Goal: Task Accomplishment & Management: Use online tool/utility

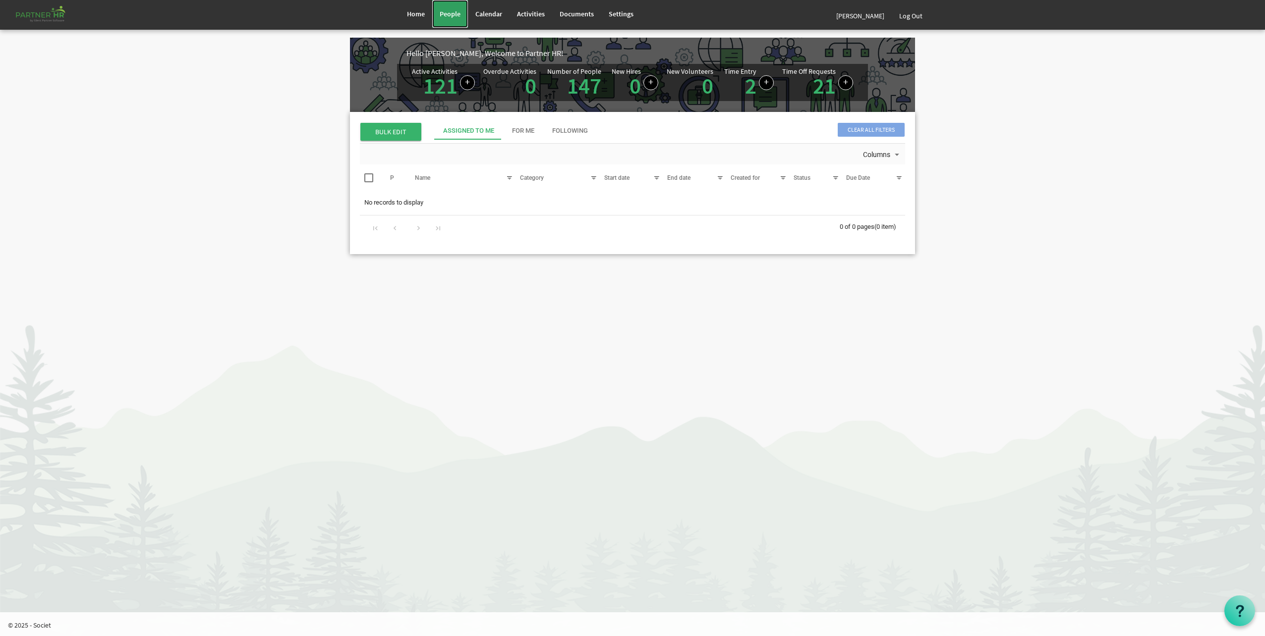
click at [455, 21] on link "People" at bounding box center [450, 14] width 36 height 28
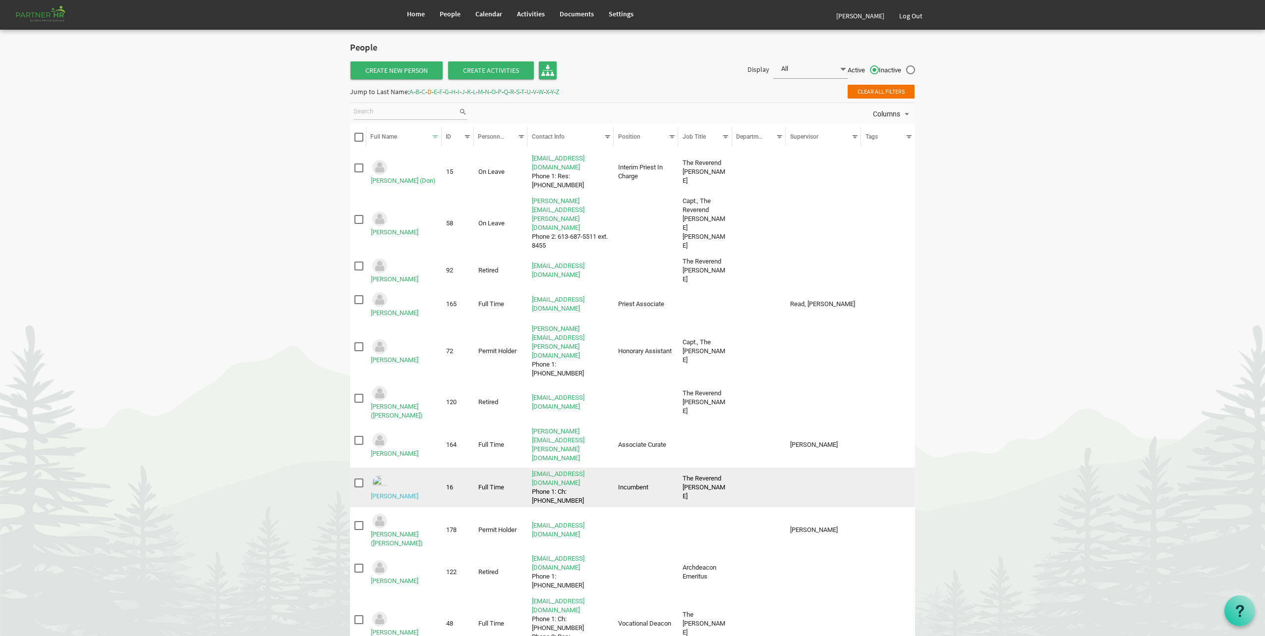
click at [409, 493] on link "Dillabough, Lynn" at bounding box center [395, 496] width 48 height 7
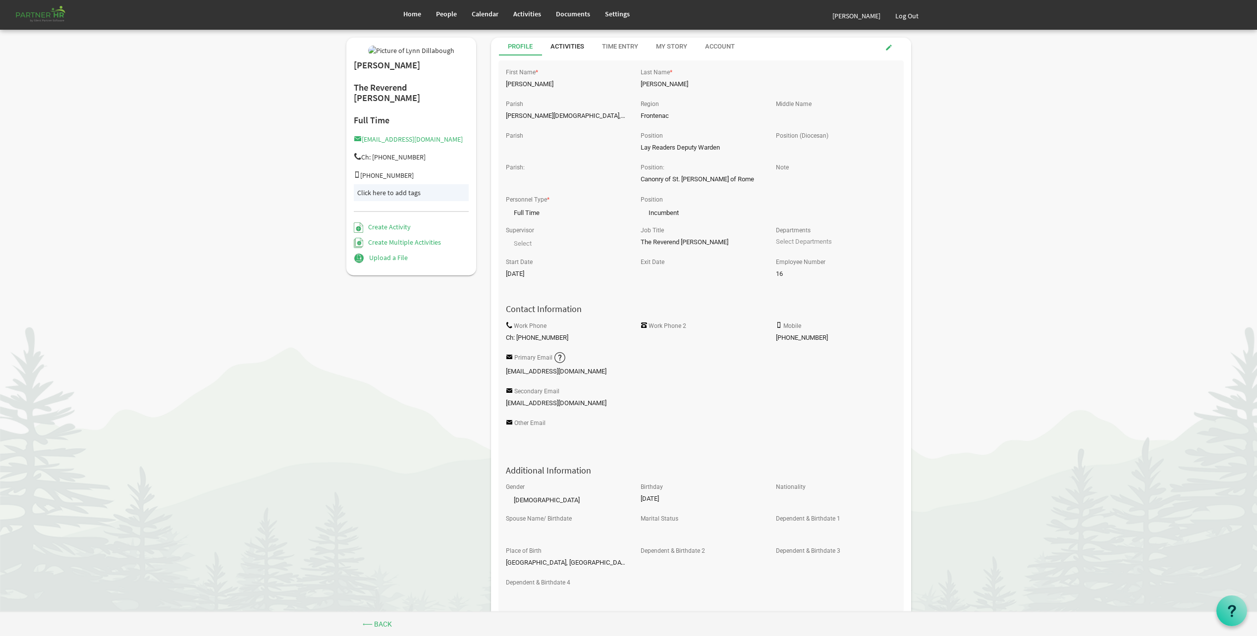
click at [557, 48] on div "Activities" at bounding box center [568, 46] width 34 height 9
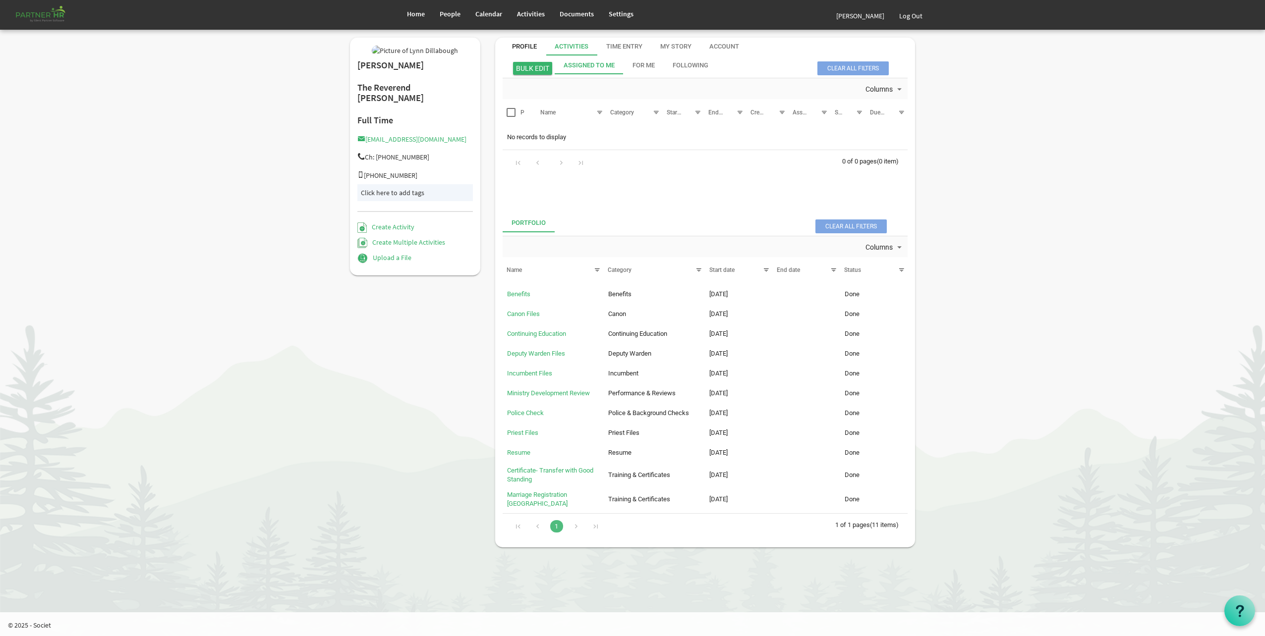
click at [538, 48] on div "Profile" at bounding box center [524, 47] width 43 height 18
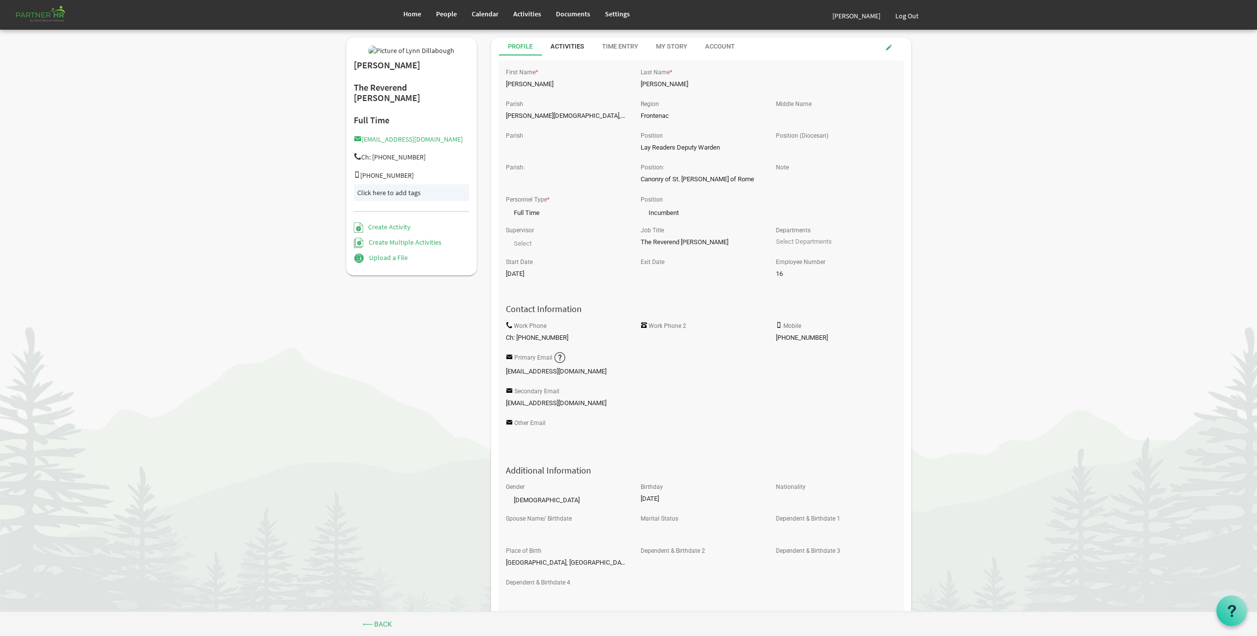
click at [575, 44] on div "Activities" at bounding box center [568, 46] width 34 height 9
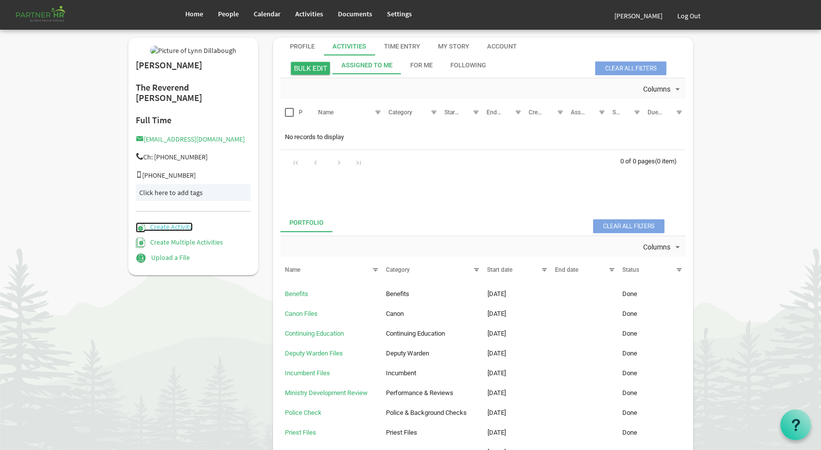
click at [176, 231] on link "Create Activity" at bounding box center [164, 226] width 57 height 9
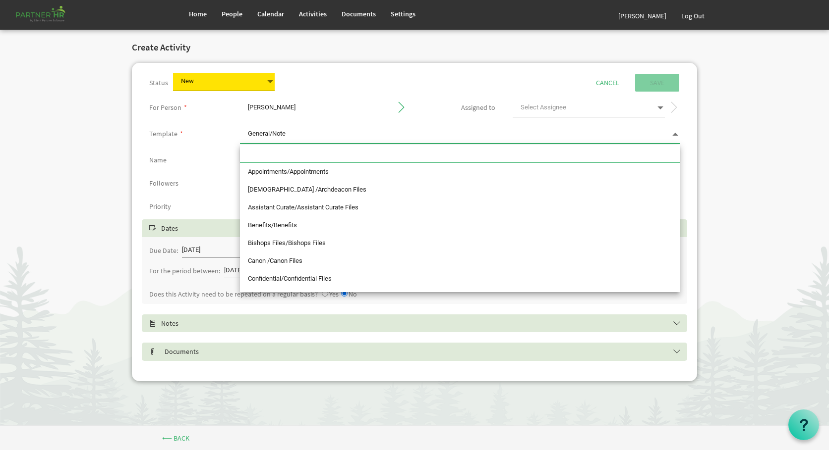
click at [343, 138] on span "General/Note General/Note" at bounding box center [460, 134] width 440 height 18
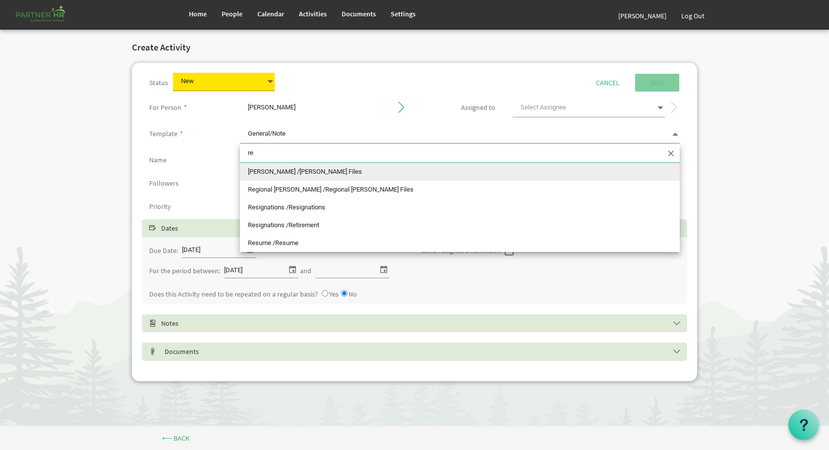
type input "res"
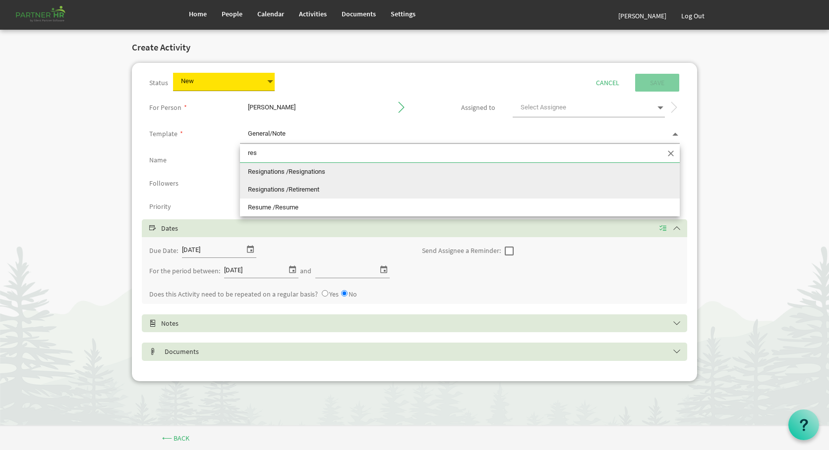
click at [307, 193] on li "Resignations /Retirement" at bounding box center [460, 190] width 440 height 18
type input "Resignations /Retirement"
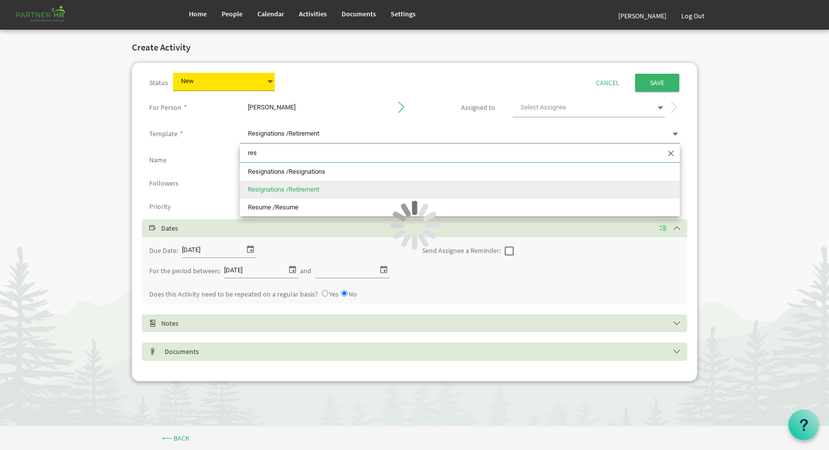
type input "Retirement"
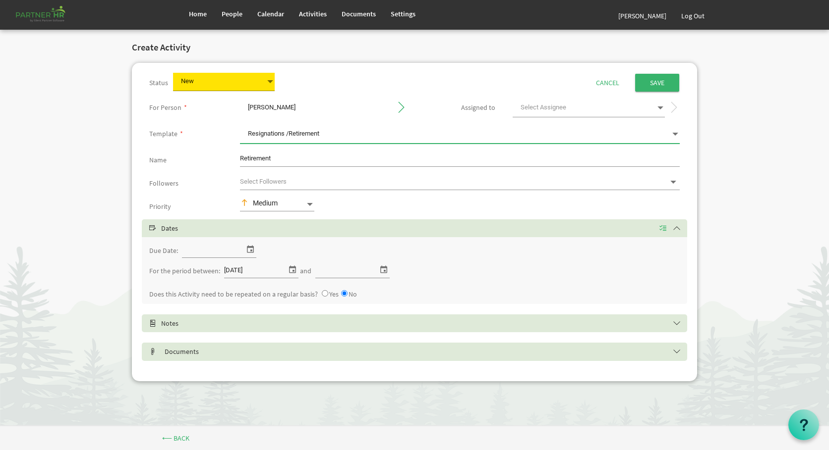
click at [185, 354] on h5 "Documents" at bounding box center [421, 352] width 545 height 8
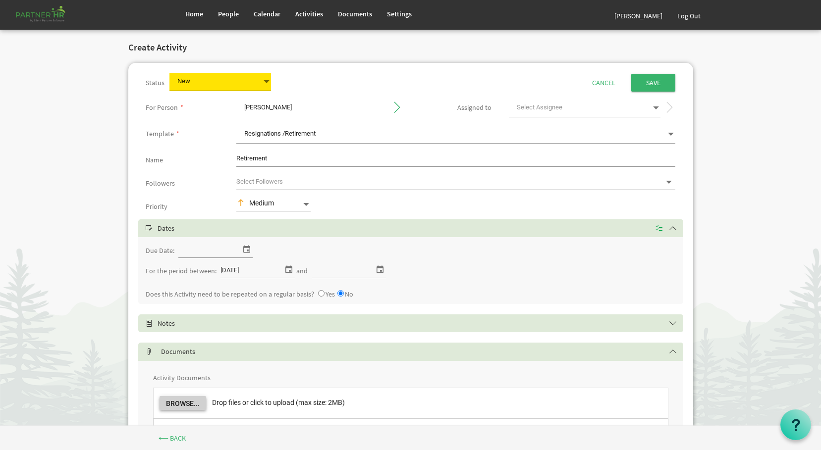
click at [186, 406] on button "Browse..." at bounding box center [183, 403] width 47 height 14
click at [647, 77] on input "Save" at bounding box center [653, 83] width 44 height 18
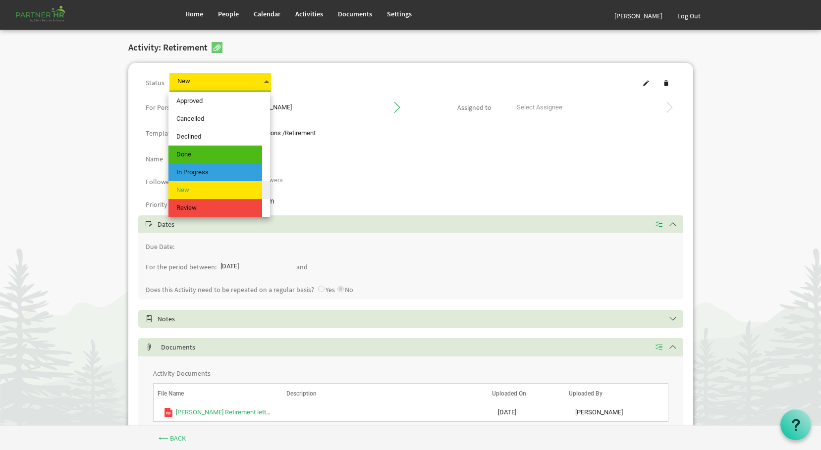
click at [268, 80] on span at bounding box center [266, 82] width 9 height 14
click at [207, 160] on span "Done" at bounding box center [215, 155] width 94 height 18
type input "Done"
